Goal: Transaction & Acquisition: Book appointment/travel/reservation

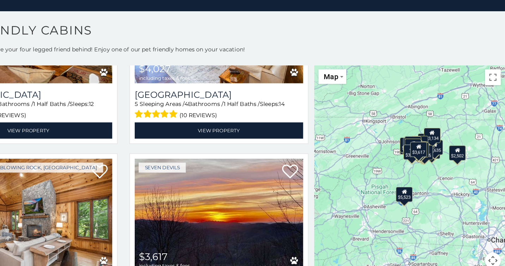
scroll to position [4, 0]
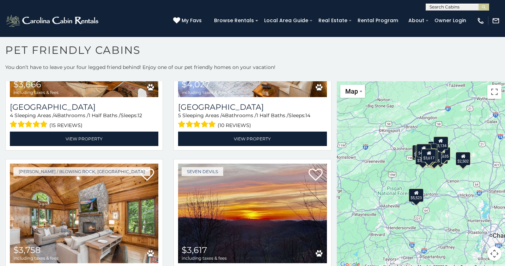
click at [496, 252] on button "Map camera controls" at bounding box center [494, 254] width 14 height 14
click at [477, 218] on button "Zoom in" at bounding box center [477, 219] width 14 height 14
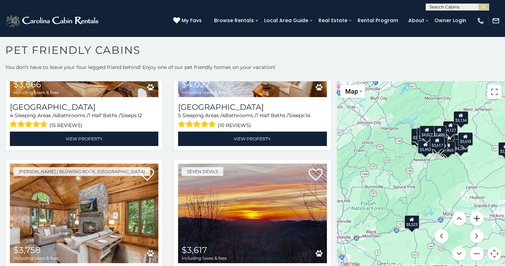
click at [477, 218] on button "Zoom in" at bounding box center [477, 219] width 14 height 14
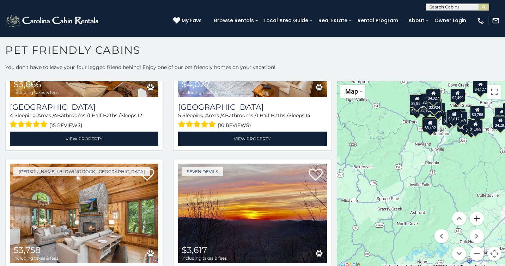
click at [477, 218] on button "Zoom in" at bounding box center [477, 219] width 14 height 14
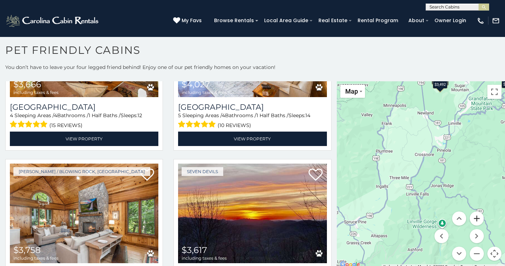
scroll to position [0, 0]
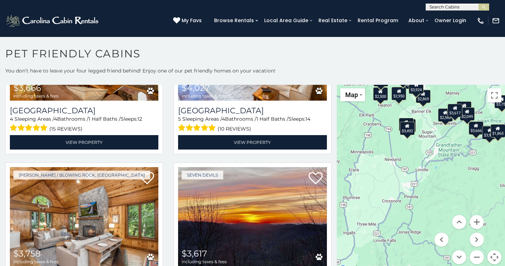
drag, startPoint x: 470, startPoint y: 153, endPoint x: 437, endPoint y: 196, distance: 54.6
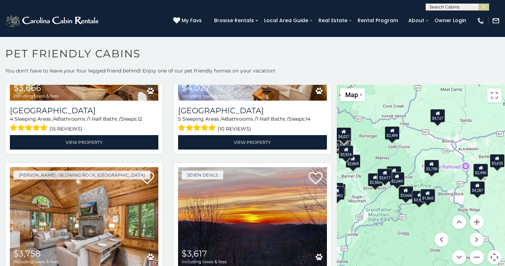
drag, startPoint x: 448, startPoint y: 140, endPoint x: 376, endPoint y: 206, distance: 97.3
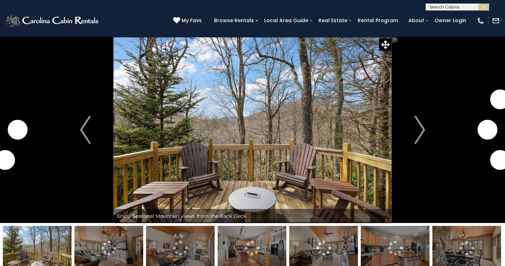
select select "*"
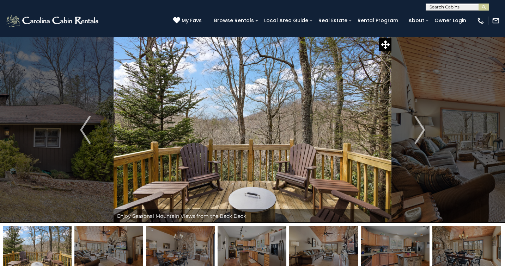
select select "*"
